Goal: Navigation & Orientation: Find specific page/section

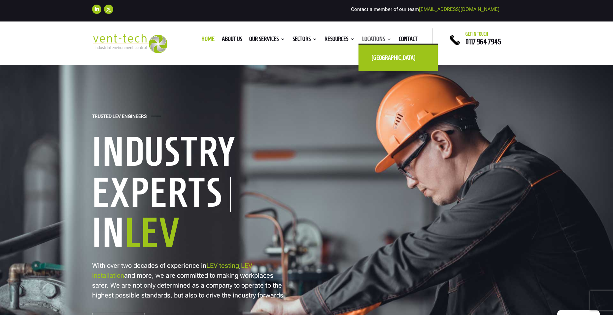
click at [384, 40] on link "Locations" at bounding box center [376, 40] width 29 height 7
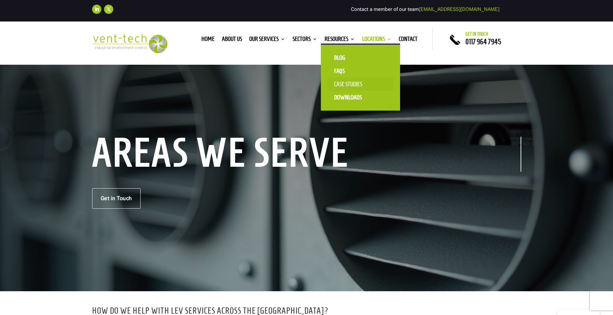
click at [341, 84] on link "Case Studies" at bounding box center [360, 84] width 66 height 13
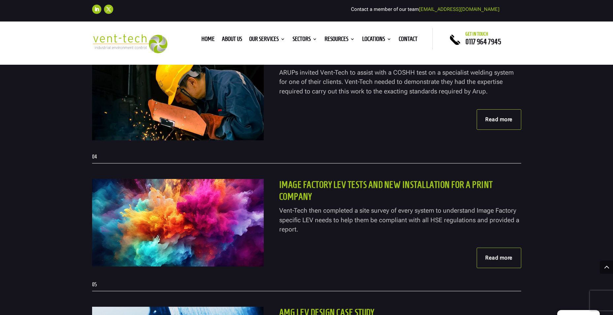
scroll to position [495, 0]
